Goal: Navigation & Orientation: Find specific page/section

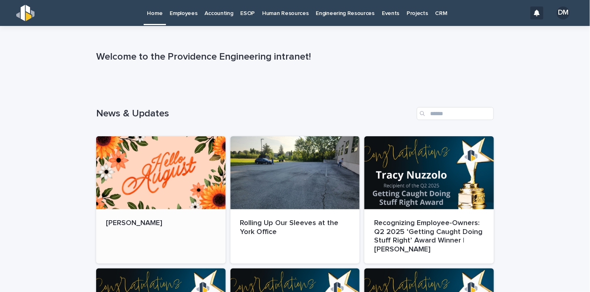
click at [154, 183] on div at bounding box center [160, 172] width 129 height 73
click at [170, 11] on p "Employees" at bounding box center [184, 8] width 28 height 17
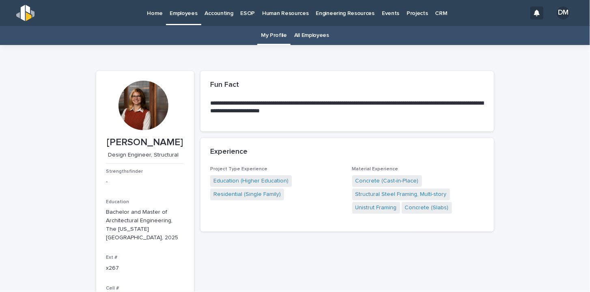
click at [310, 39] on link "All Employees" at bounding box center [311, 35] width 35 height 19
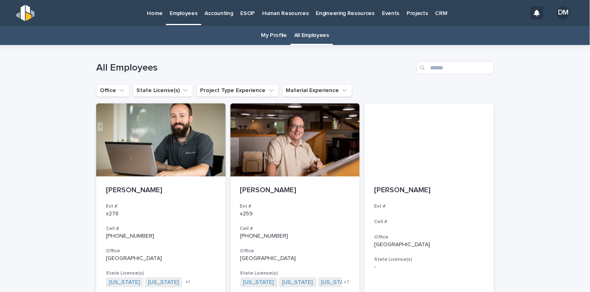
click at [272, 43] on link "My Profile" at bounding box center [274, 35] width 26 height 19
